Goal: Information Seeking & Learning: Find specific fact

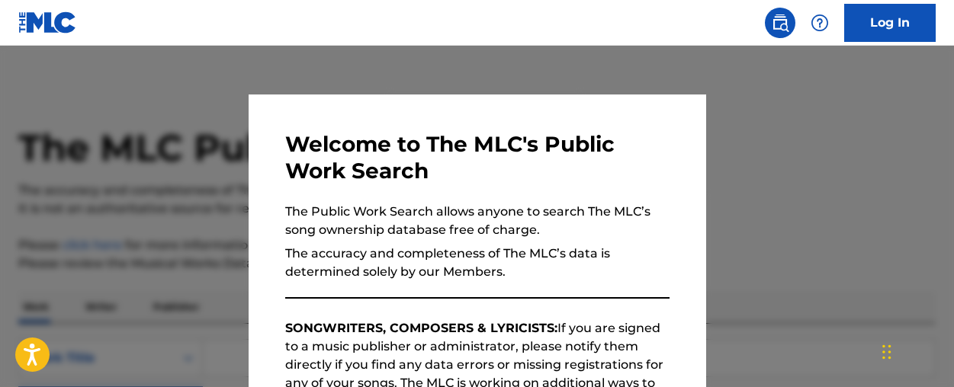
click at [724, 158] on div at bounding box center [477, 239] width 954 height 387
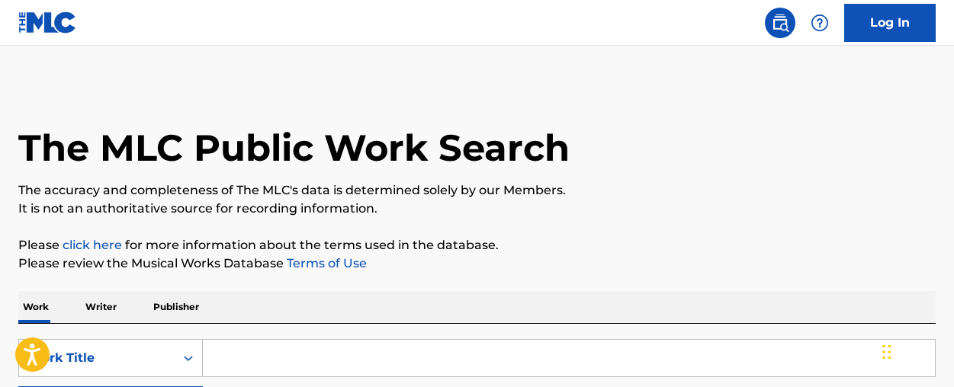
click at [340, 349] on input "Search Form" at bounding box center [569, 358] width 732 height 37
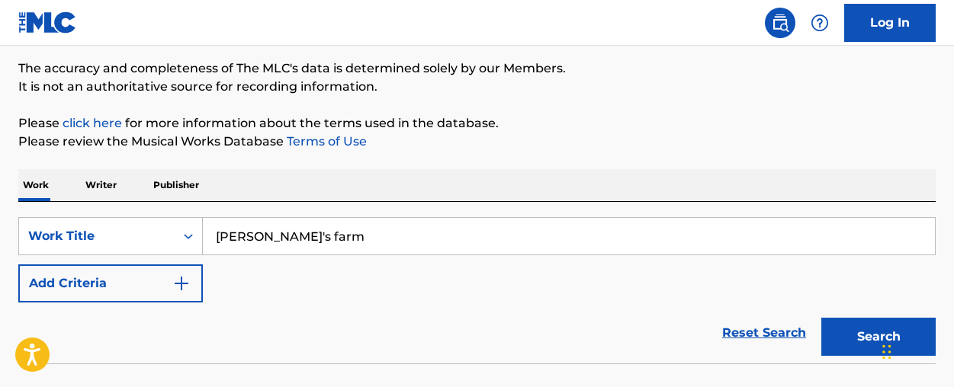
scroll to position [139, 0]
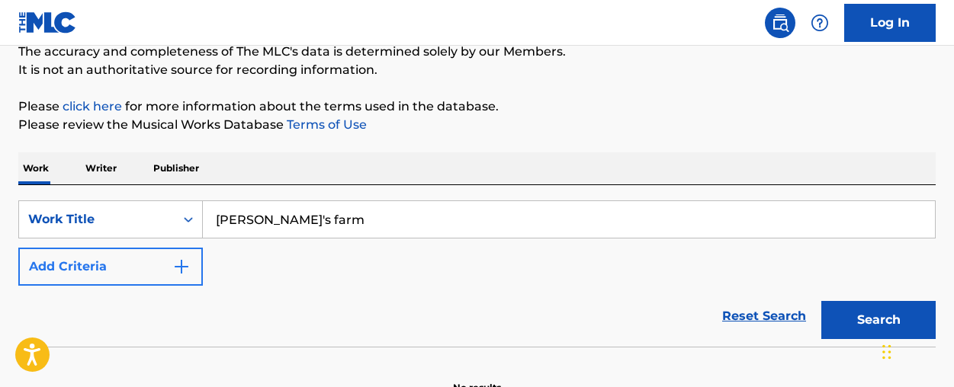
type input "[PERSON_NAME]'s farm"
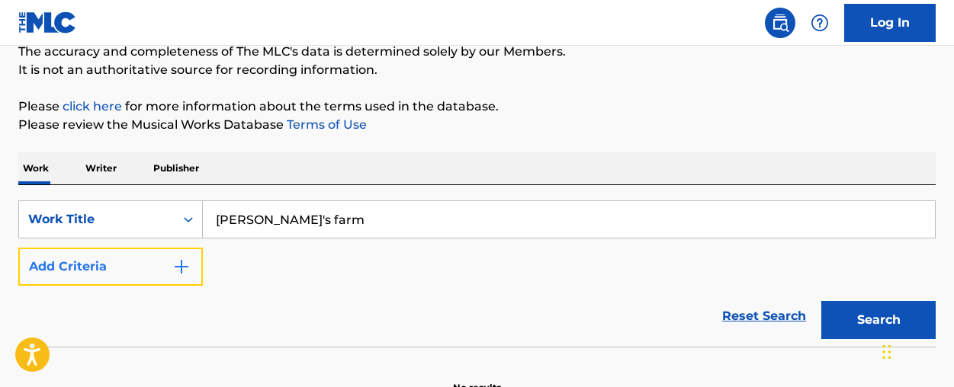
click at [188, 268] on img "Search Form" at bounding box center [181, 267] width 18 height 18
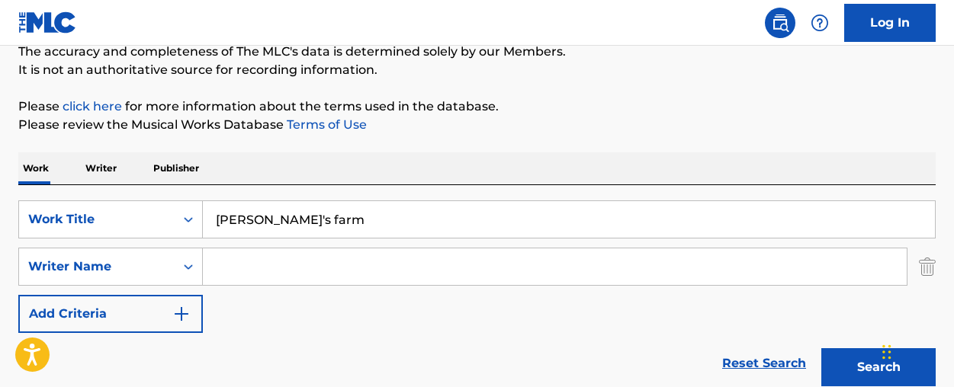
click at [273, 263] on input "Search Form" at bounding box center [555, 267] width 704 height 37
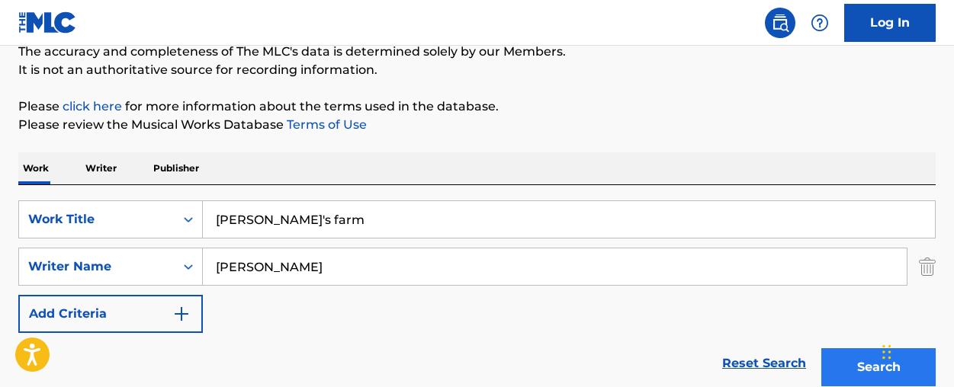
type input "[PERSON_NAME]"
click at [833, 359] on button "Search" at bounding box center [878, 367] width 114 height 38
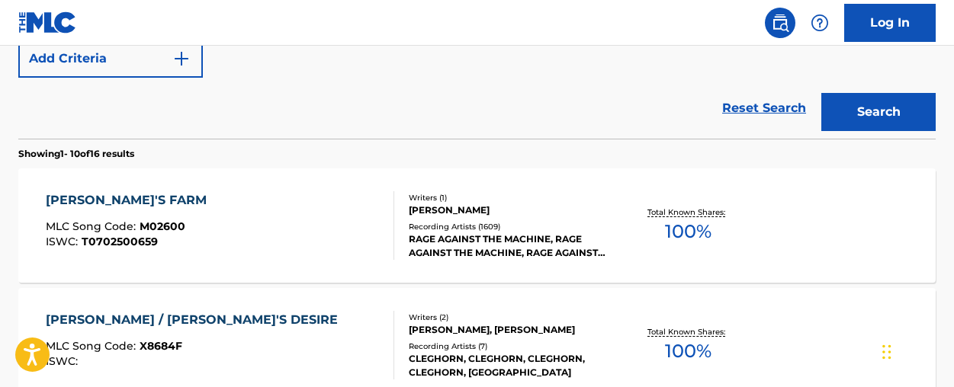
scroll to position [395, 0]
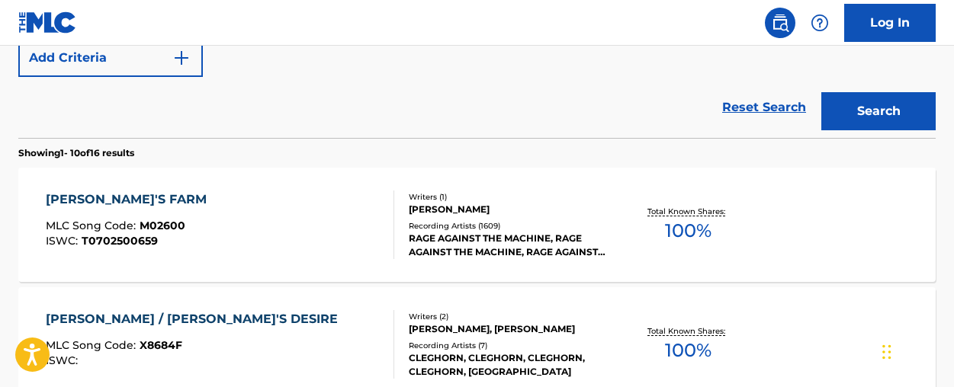
click at [152, 212] on div "[PERSON_NAME]'S FARM MLC Song Code : M02600 ISWC : T0702500659" at bounding box center [130, 225] width 168 height 69
